Goal: Book appointment/travel/reservation

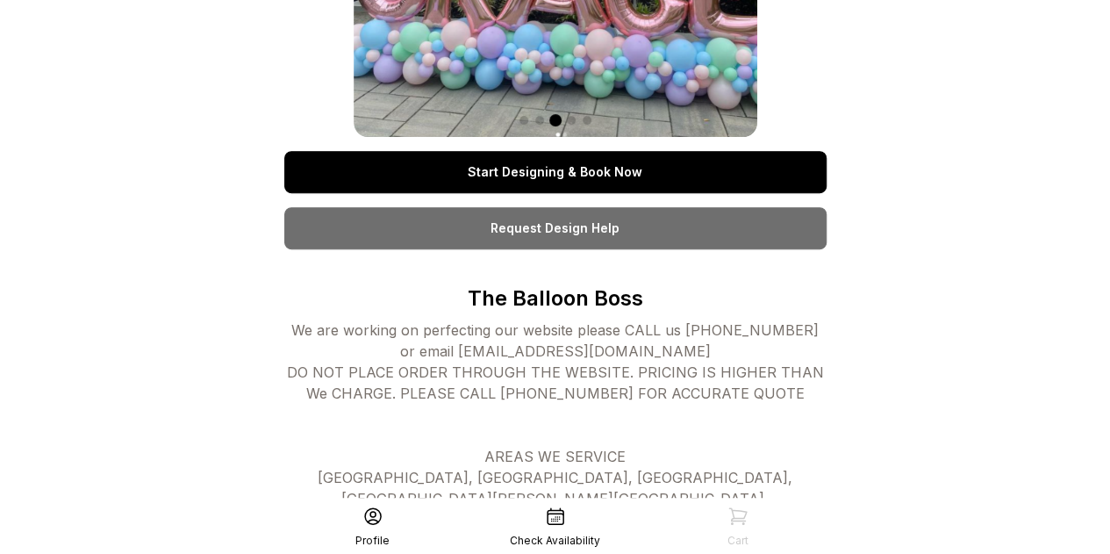
scroll to position [351, 0]
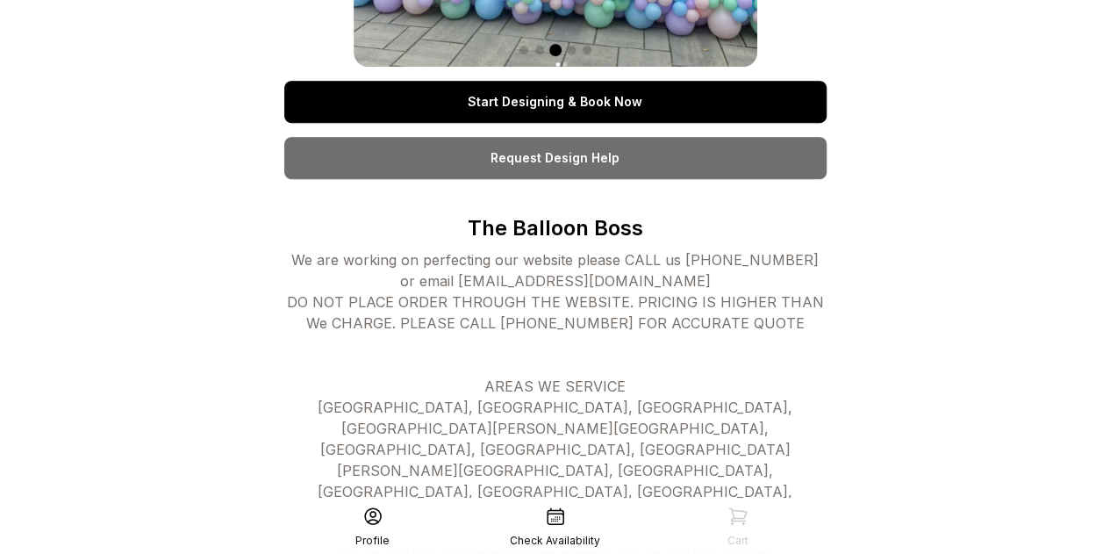
click at [569, 166] on link "Request Design Help" at bounding box center [555, 158] width 542 height 42
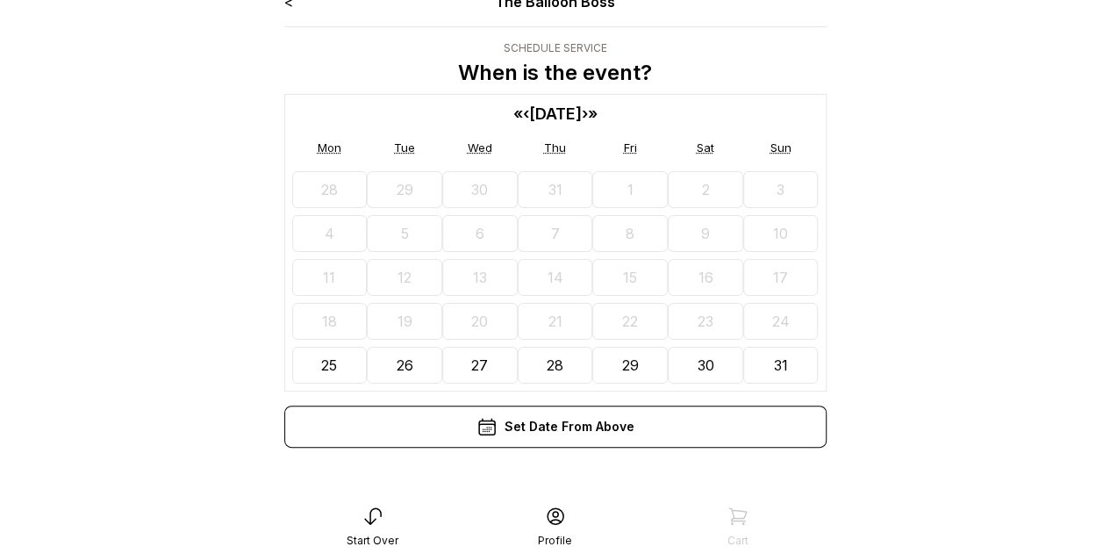
scroll to position [35, 0]
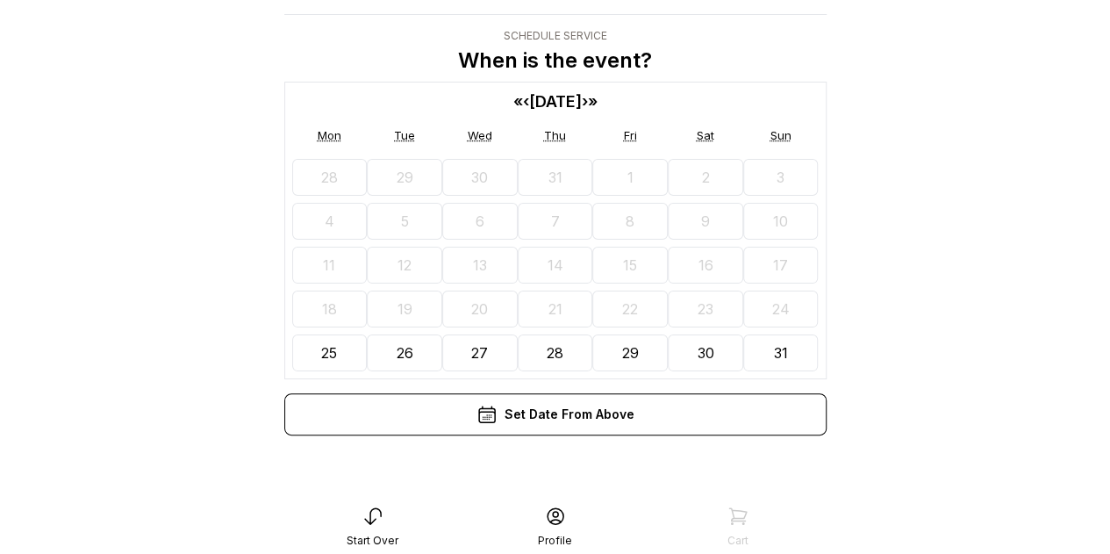
click at [598, 102] on button "»" at bounding box center [593, 102] width 10 height 24
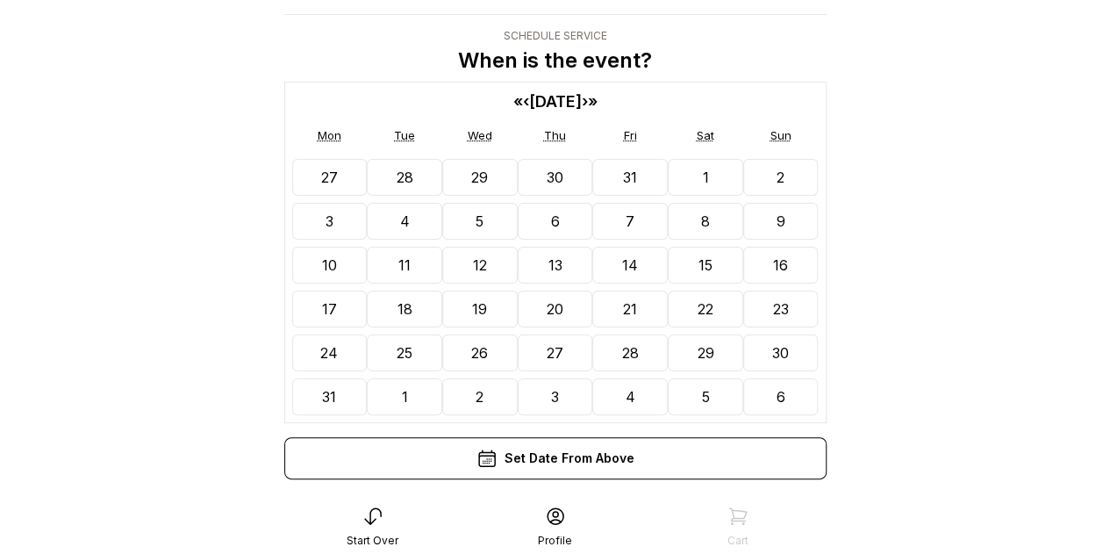
click at [598, 102] on button "»" at bounding box center [593, 102] width 10 height 24
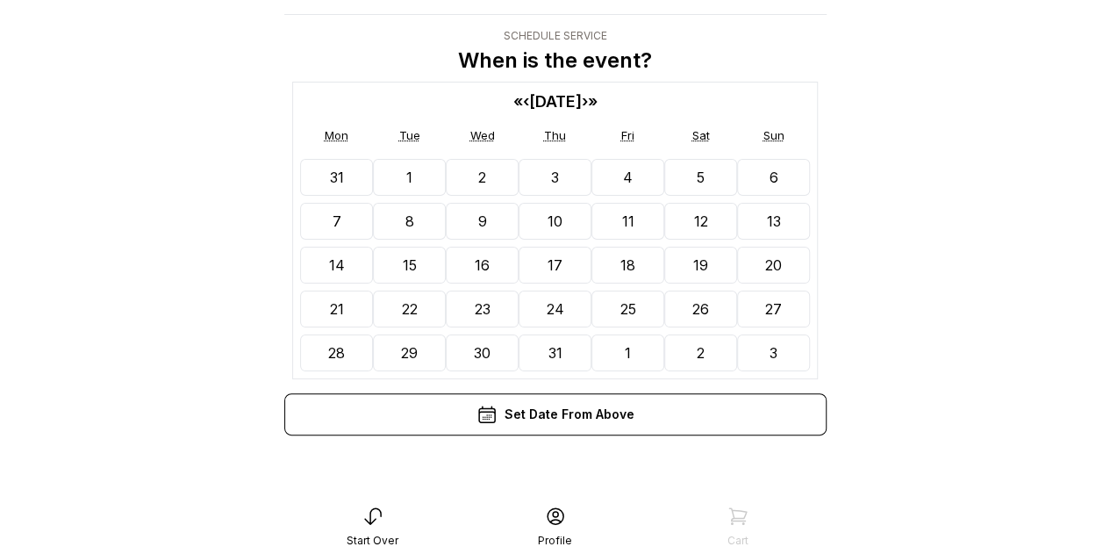
click at [598, 102] on button "»" at bounding box center [593, 102] width 10 height 24
click at [582, 103] on span "[DATE]" at bounding box center [555, 101] width 53 height 18
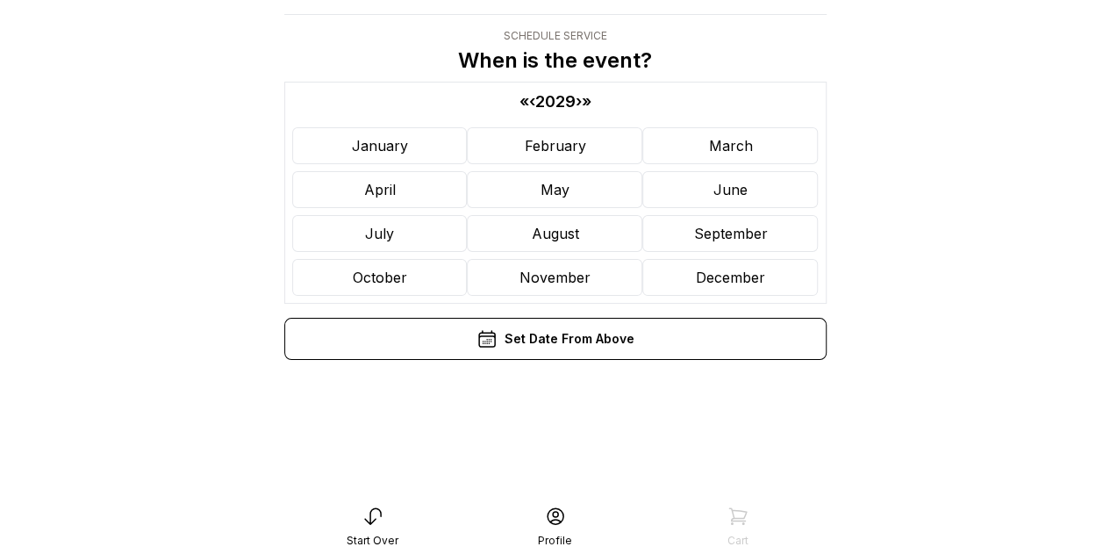
click at [551, 107] on span "2029" at bounding box center [555, 101] width 40 height 18
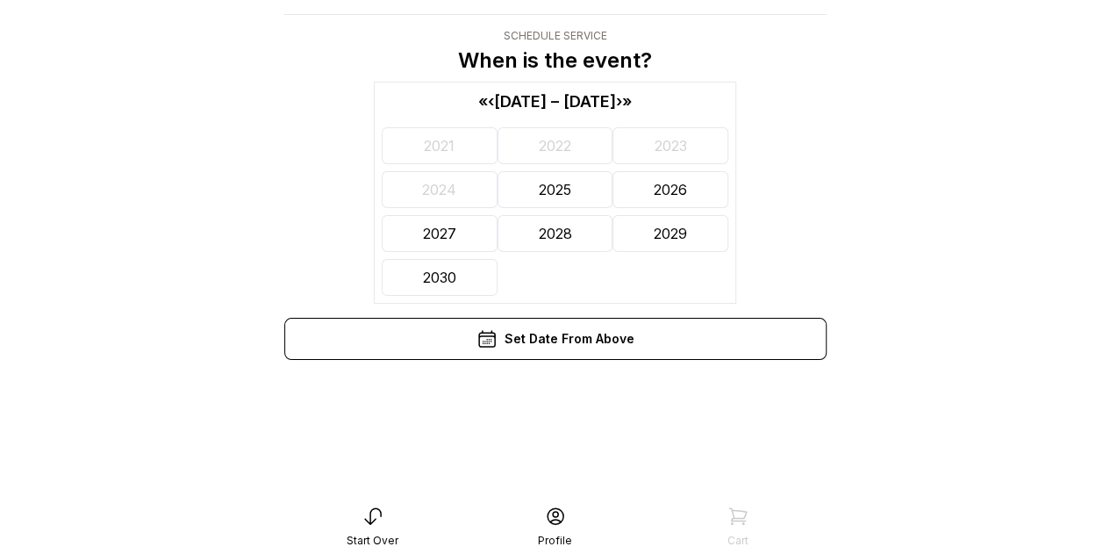
click at [550, 187] on button "2025" at bounding box center [556, 189] width 116 height 37
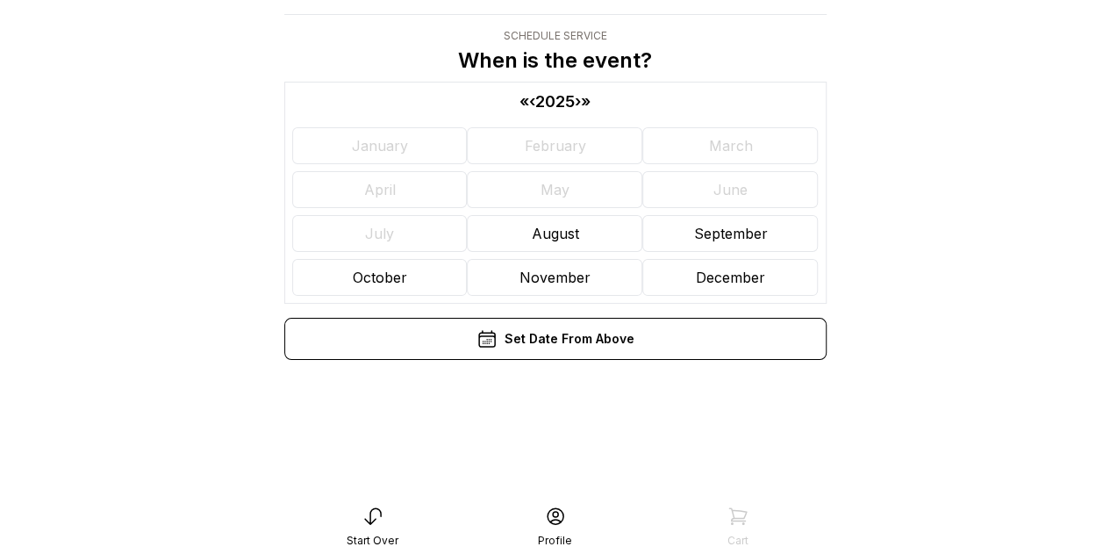
click at [358, 269] on abbr "October" at bounding box center [379, 278] width 54 height 18
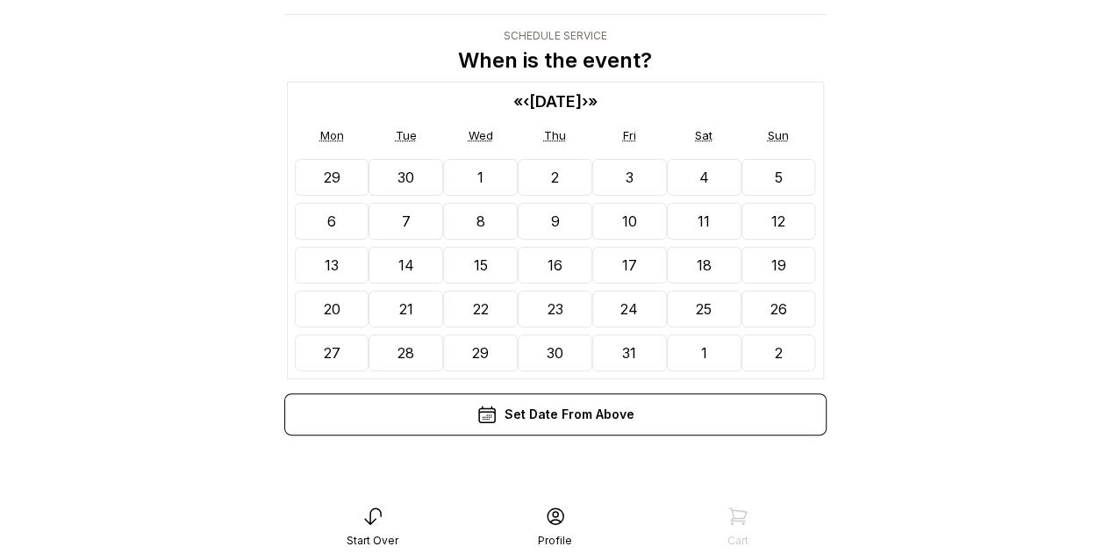
click at [700, 227] on button "11" at bounding box center [704, 221] width 75 height 37
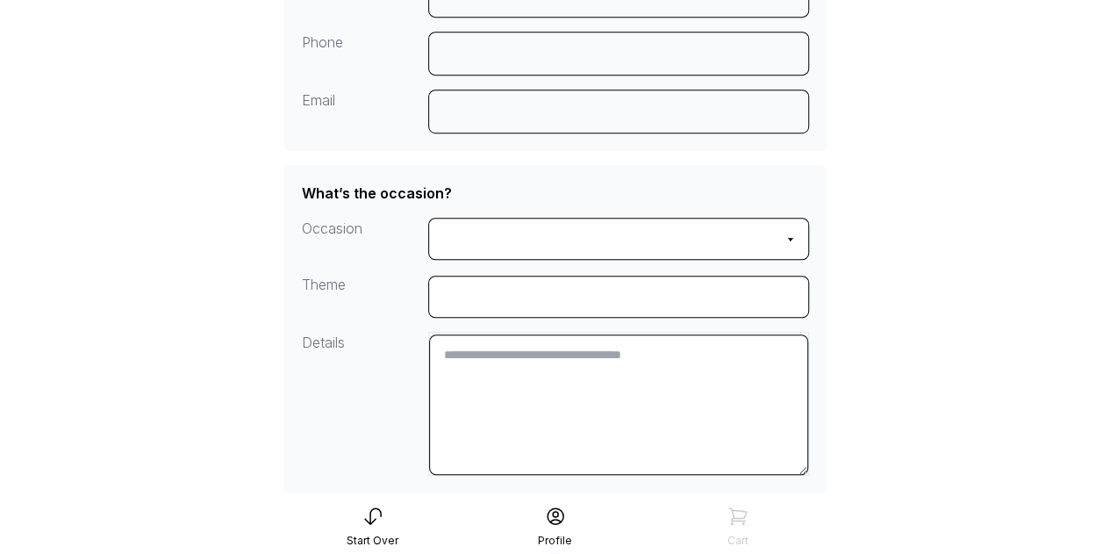
scroll to position [305, 0]
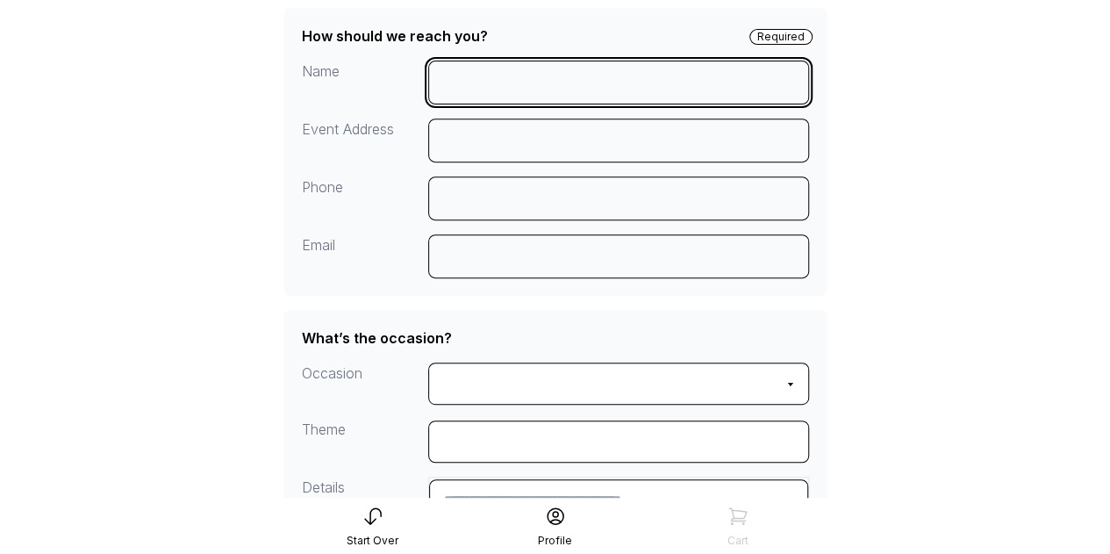
click at [544, 82] on input at bounding box center [618, 83] width 381 height 44
type input "**********"
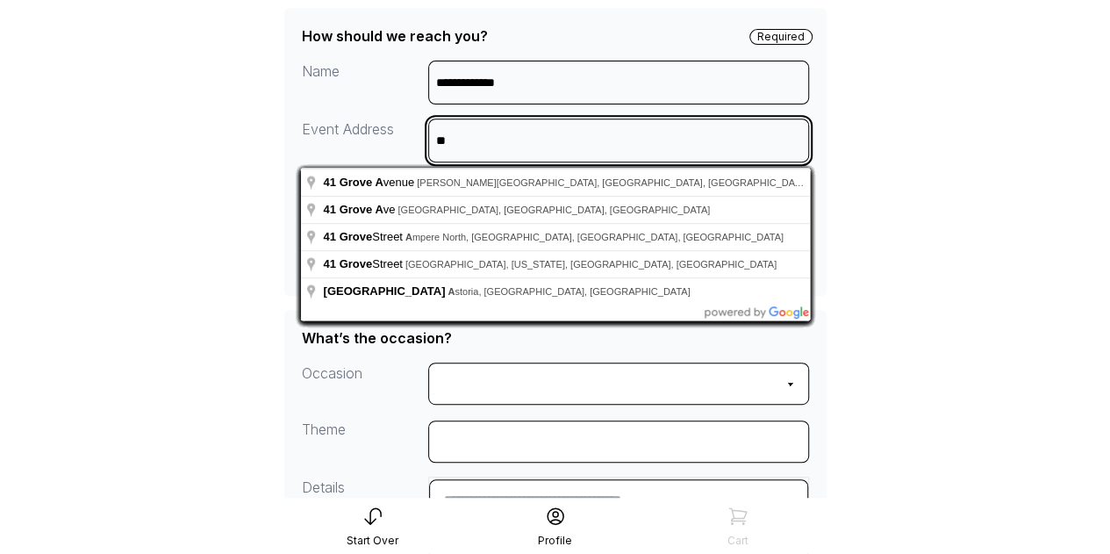
type input "*"
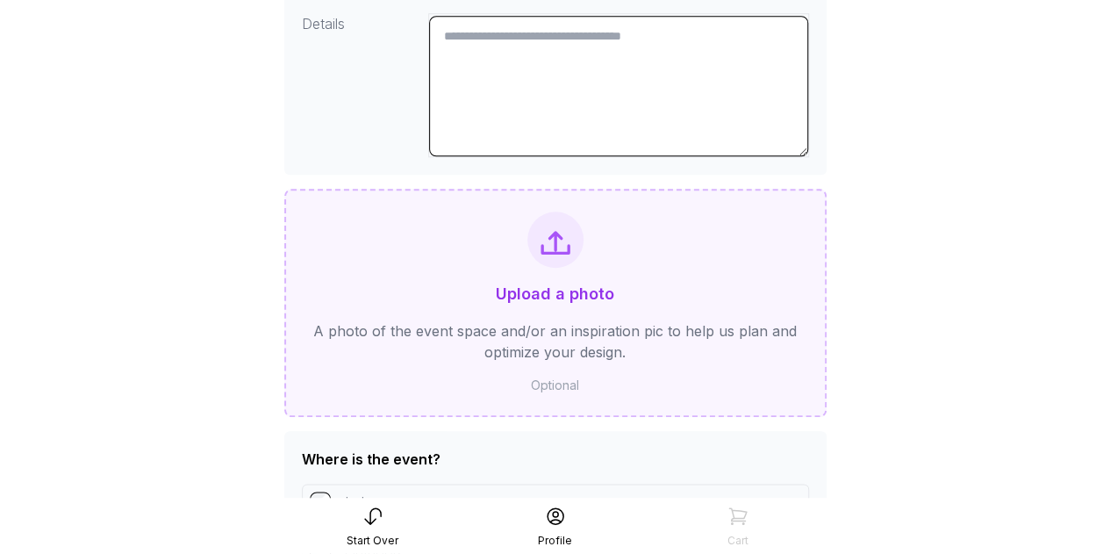
scroll to position [481, 0]
